Goal: Information Seeking & Learning: Learn about a topic

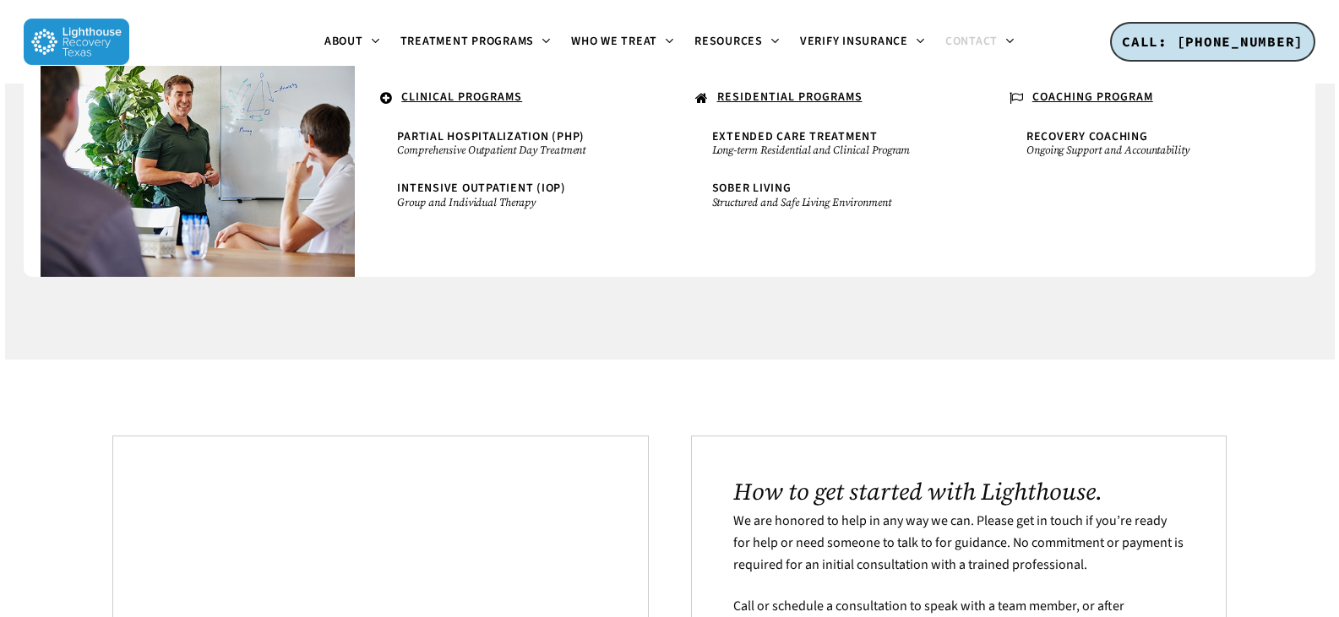
click at [758, 98] on u "RESIDENTIAL PROGRAMS" at bounding box center [789, 97] width 145 height 17
click at [751, 152] on small "Long-term Residential and Clinical Program" at bounding box center [827, 151] width 230 height 14
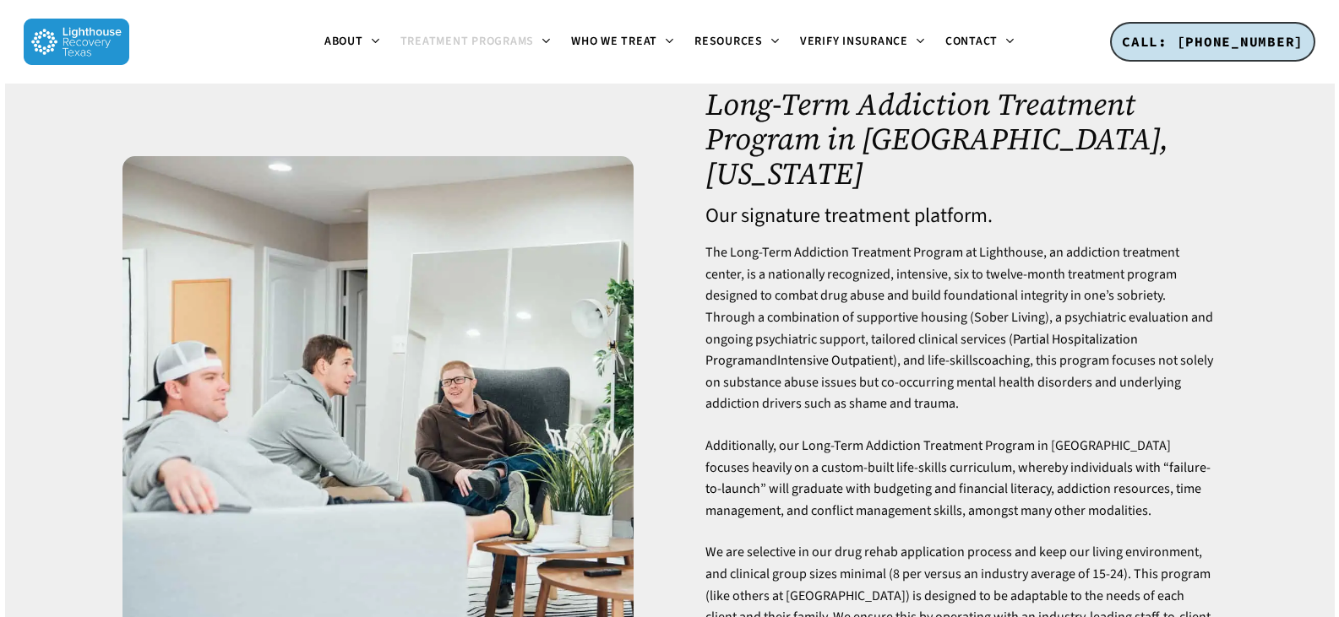
scroll to position [78, 0]
